Goal: Task Accomplishment & Management: Manage account settings

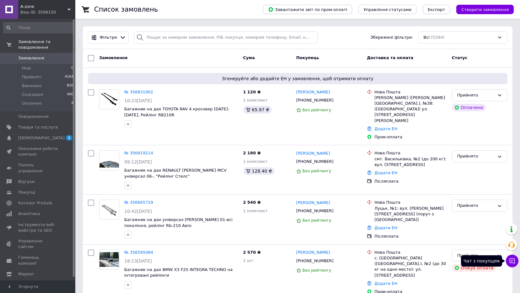
click at [516, 263] on button "Чат з покупцем" at bounding box center [512, 260] width 13 height 13
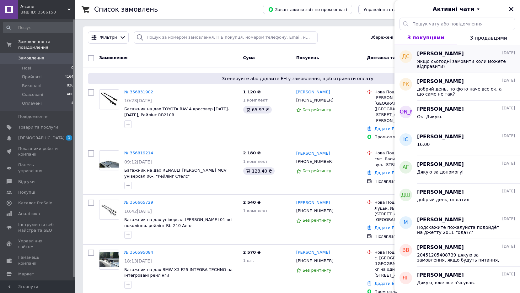
click at [502, 68] on span "Якщо сьогодні замовити коли можете відправити?" at bounding box center [461, 64] width 89 height 10
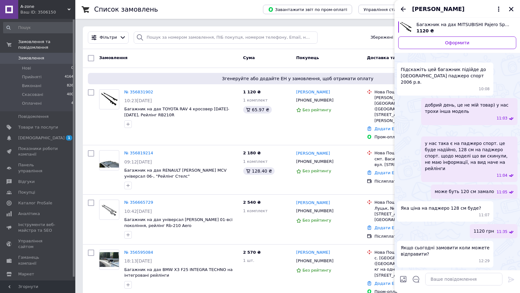
scroll to position [192, 0]
click at [509, 11] on icon "Закрити" at bounding box center [511, 9] width 6 height 6
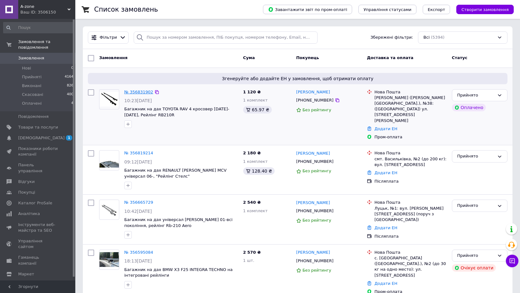
click at [135, 90] on link "№ 356831902" at bounding box center [138, 91] width 29 height 5
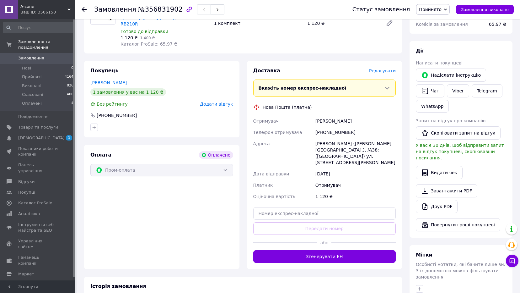
scroll to position [94, 0]
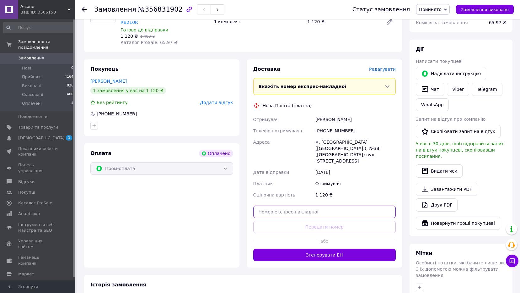
click at [304, 205] on input "text" at bounding box center [324, 211] width 143 height 13
paste input "20451225136778"
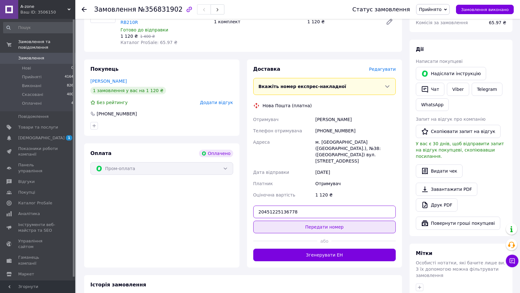
type input "20451225136778"
click at [321, 220] on button "Передати номер" at bounding box center [324, 226] width 143 height 13
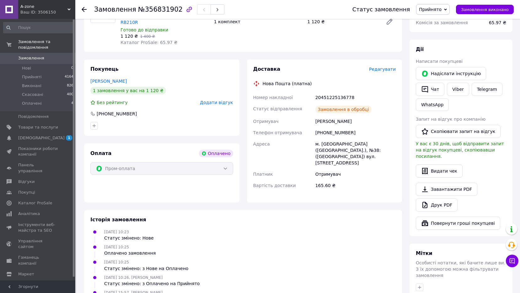
scroll to position [0, 0]
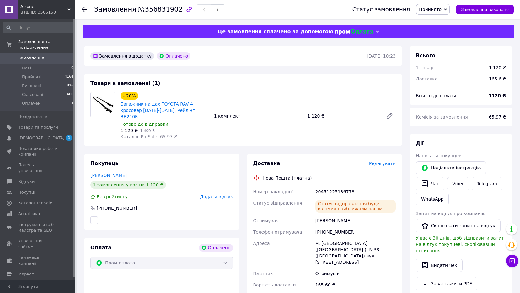
click at [52, 55] on span "Замовлення" at bounding box center [38, 58] width 40 height 6
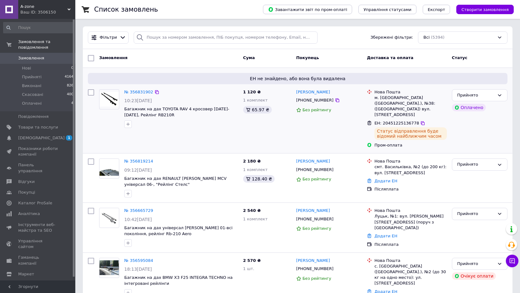
click at [218, 128] on div at bounding box center [181, 124] width 116 height 10
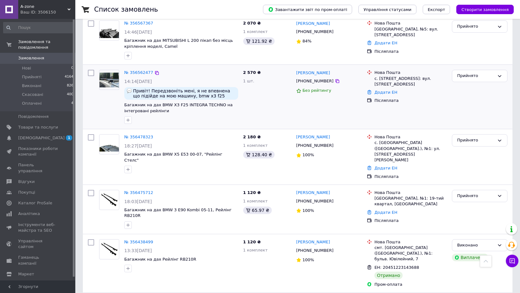
scroll to position [345, 0]
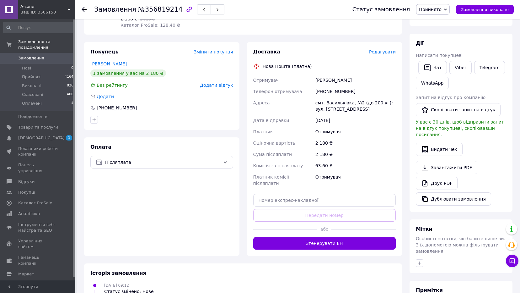
scroll to position [94, 0]
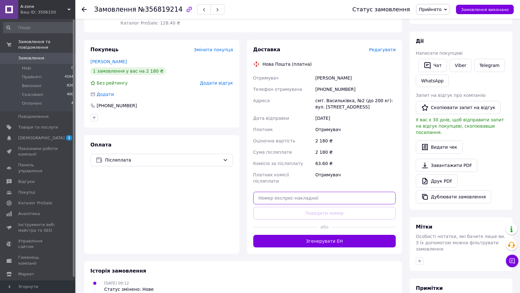
click at [298, 191] on input "text" at bounding box center [324, 197] width 143 height 13
paste input "20451225129310"
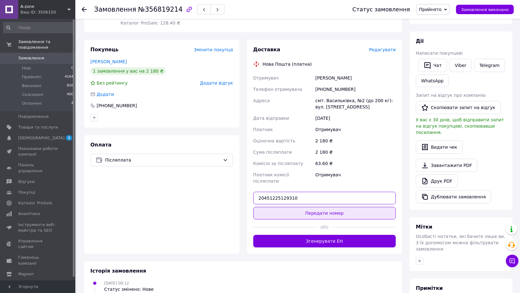
type input "20451225129310"
click at [322, 207] on button "Передати номер" at bounding box center [324, 213] width 143 height 13
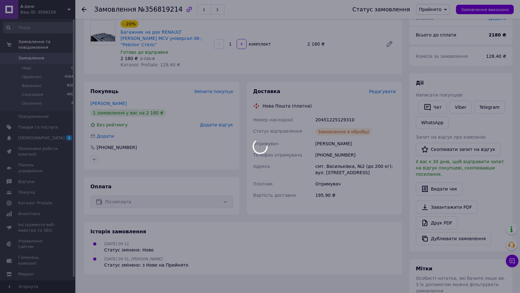
scroll to position [0, 0]
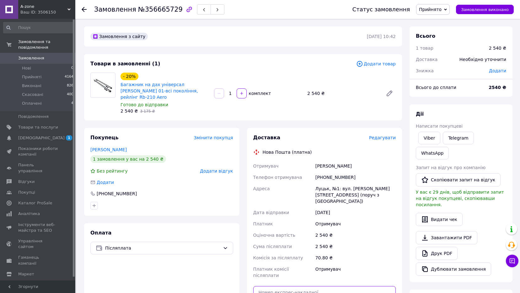
drag, startPoint x: 298, startPoint y: 270, endPoint x: 302, endPoint y: 276, distance: 7.5
click at [298, 286] on input "text" at bounding box center [324, 292] width 143 height 13
paste input "20451224271396"
type input "20451224271396"
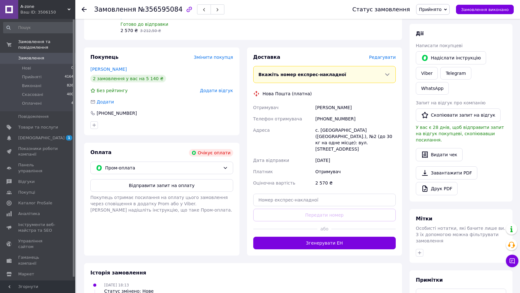
scroll to position [94, 0]
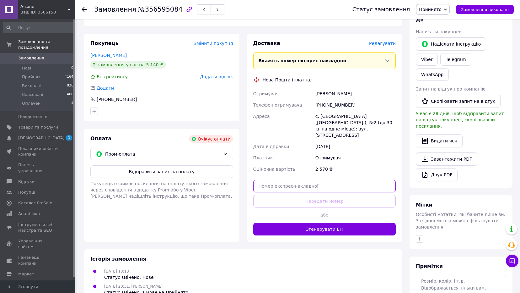
click at [311, 180] on input "text" at bounding box center [324, 186] width 143 height 13
paste input "20451224266440"
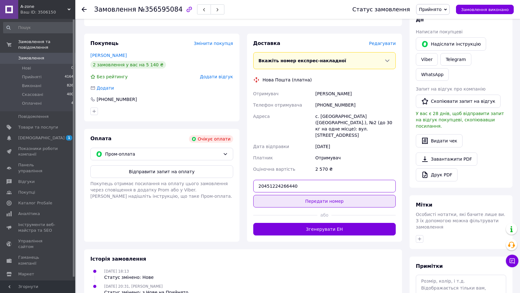
type input "20451224266440"
click at [328, 195] on button "Передати номер" at bounding box center [324, 201] width 143 height 13
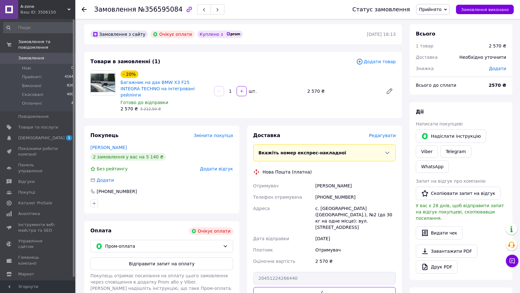
scroll to position [0, 0]
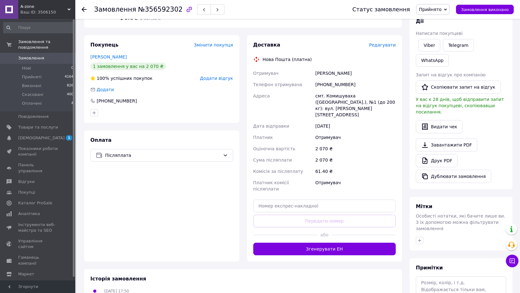
scroll to position [94, 0]
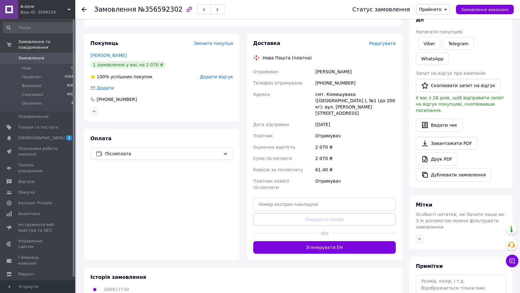
drag, startPoint x: 305, startPoint y: 169, endPoint x: 313, endPoint y: 181, distance: 15.2
click at [308, 174] on div "Доставка Редагувати Нова Пошта (платна) Отримувач Савченко Олександр Телефон от…" at bounding box center [324, 146] width 143 height 213
click at [313, 198] on input "text" at bounding box center [324, 204] width 143 height 13
paste input "20451224268338"
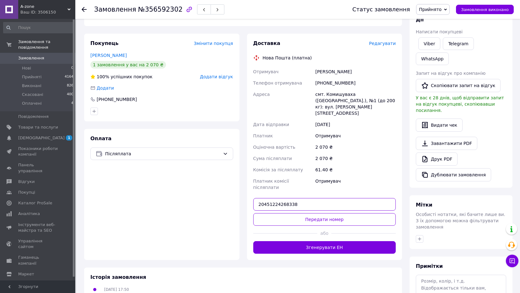
type input "20451224268338"
click at [325, 213] on button "Передати номер" at bounding box center [324, 219] width 143 height 13
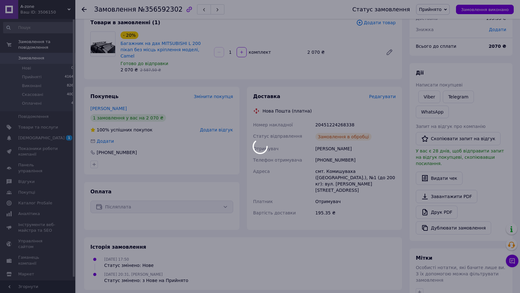
scroll to position [0, 0]
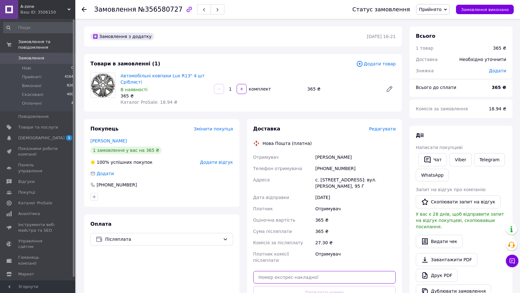
click at [320, 271] on input "text" at bounding box center [324, 277] width 143 height 13
paste input "20451224268779"
type input "20451224268779"
click at [321, 286] on button "Передати номер" at bounding box center [324, 292] width 143 height 13
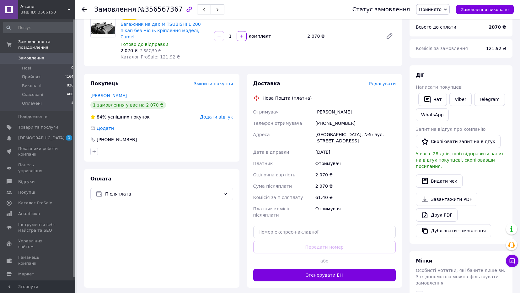
scroll to position [63, 0]
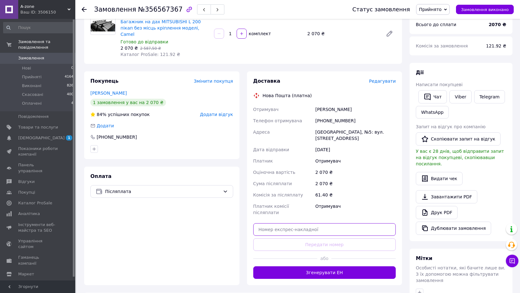
click at [310, 223] on input "text" at bounding box center [324, 229] width 143 height 13
paste input "20451224268440"
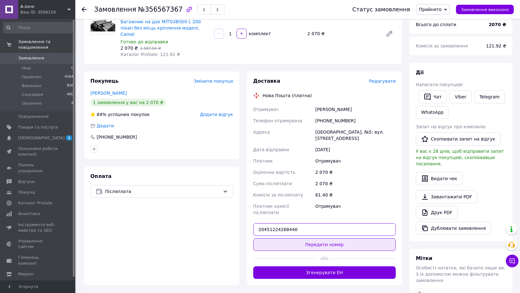
type input "20451224268440"
click at [318, 238] on button "Передати номер" at bounding box center [324, 244] width 143 height 13
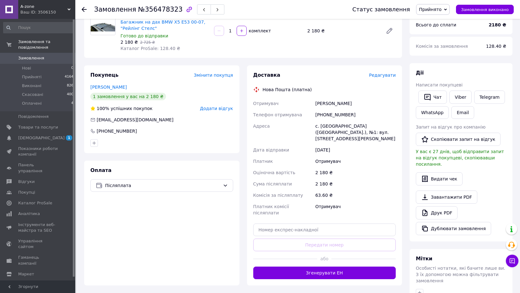
scroll to position [63, 0]
click at [319, 209] on div "Доставка Редагувати Нова Пошта (платна) Отримувач [PERSON_NAME] Телефон отримув…" at bounding box center [324, 174] width 143 height 207
click at [325, 223] on input "text" at bounding box center [324, 229] width 143 height 13
paste input "20451224268564"
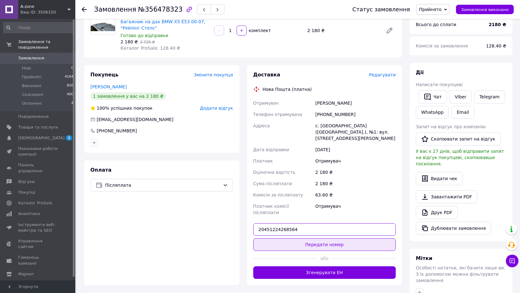
type input "20451224268564"
click at [331, 238] on button "Передати номер" at bounding box center [324, 244] width 143 height 13
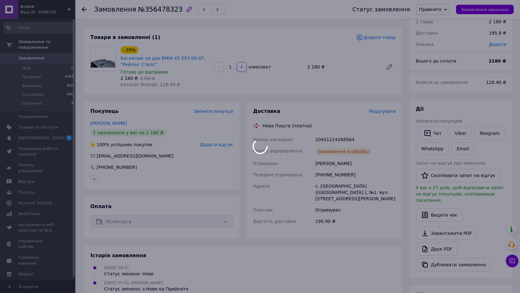
scroll to position [0, 0]
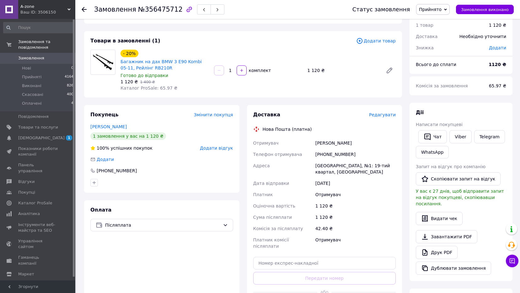
scroll to position [94, 0]
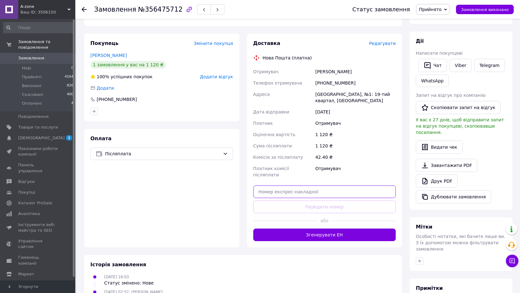
click at [328, 187] on input "text" at bounding box center [324, 191] width 143 height 13
paste input "20451224268665"
type input "20451224268665"
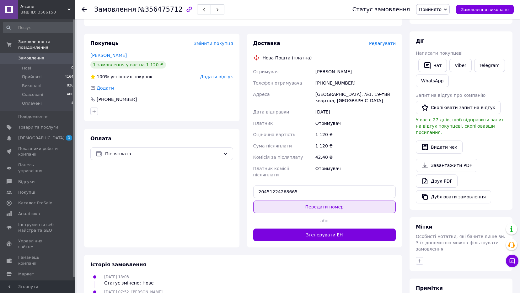
click at [329, 200] on button "Передати номер" at bounding box center [324, 206] width 143 height 13
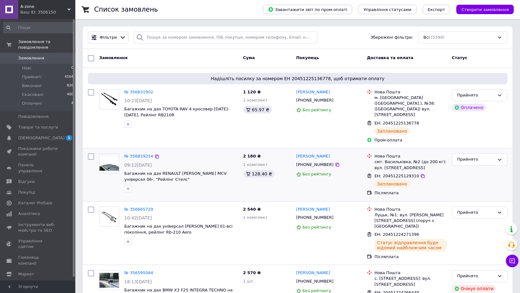
click at [216, 151] on div "№ 356819214 09:12, 12.08.2025 Багажник на дах RENAULT Logan MCV універсал 06-, …" at bounding box center [181, 173] width 119 height 44
click at [216, 135] on div "№ 356831902 10:23, 12.08.2025 Багажник на дах TOYOTA RAV 4 кросовер 2000-2020, …" at bounding box center [169, 116] width 144 height 59
click at [35, 135] on span "[DEMOGRAPHIC_DATA]" at bounding box center [41, 138] width 46 height 6
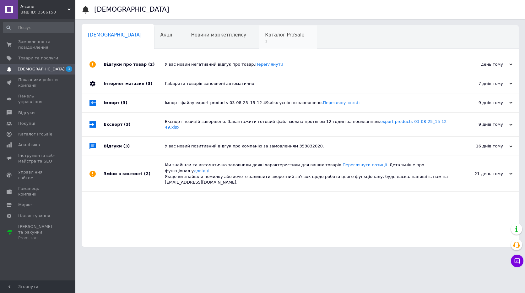
click at [265, 34] on span "Каталог ProSale" at bounding box center [284, 35] width 39 height 6
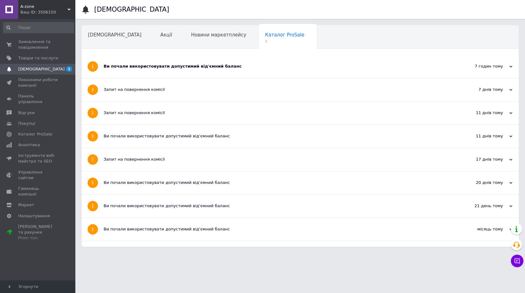
click at [228, 63] on div "Ви почали використовувати допустимий від'ємний баланс" at bounding box center [277, 66] width 346 height 6
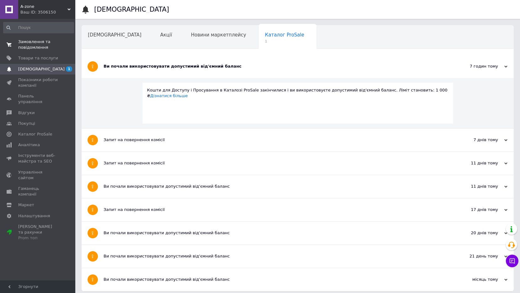
click at [58, 46] on span "0 0" at bounding box center [66, 44] width 17 height 11
